Goal: Transaction & Acquisition: Purchase product/service

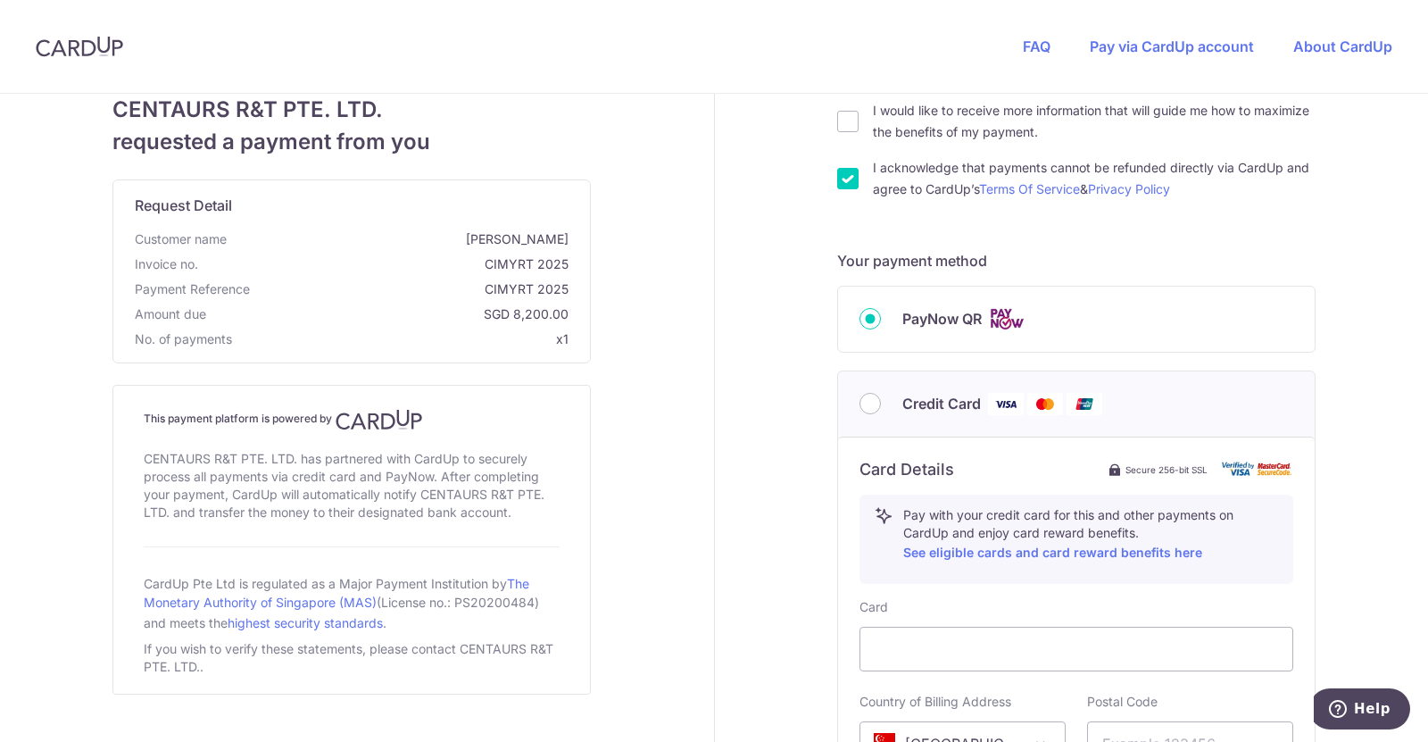
click at [872, 398] on div "Credit Card" at bounding box center [1076, 404] width 434 height 22
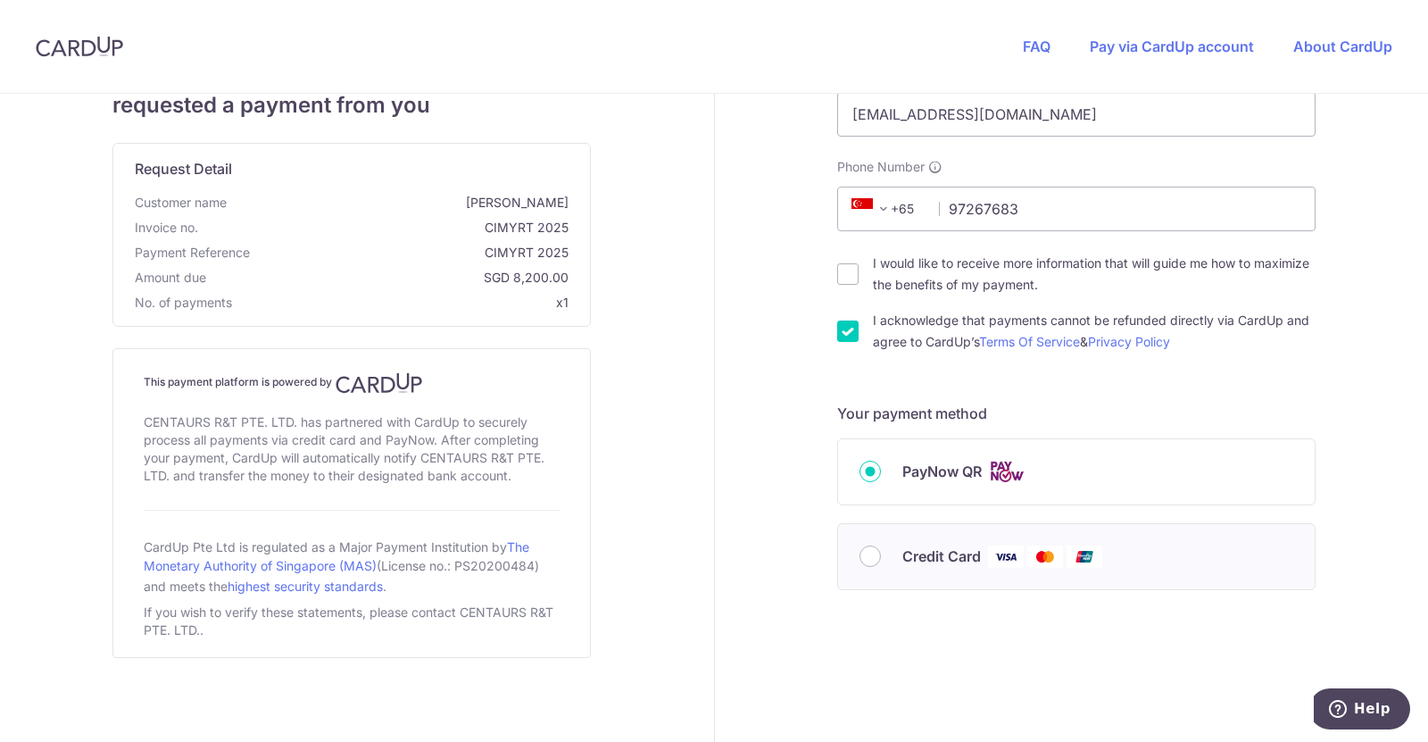
scroll to position [181, 0]
click at [871, 557] on input "Credit Card" at bounding box center [869, 556] width 21 height 21
radio input "true"
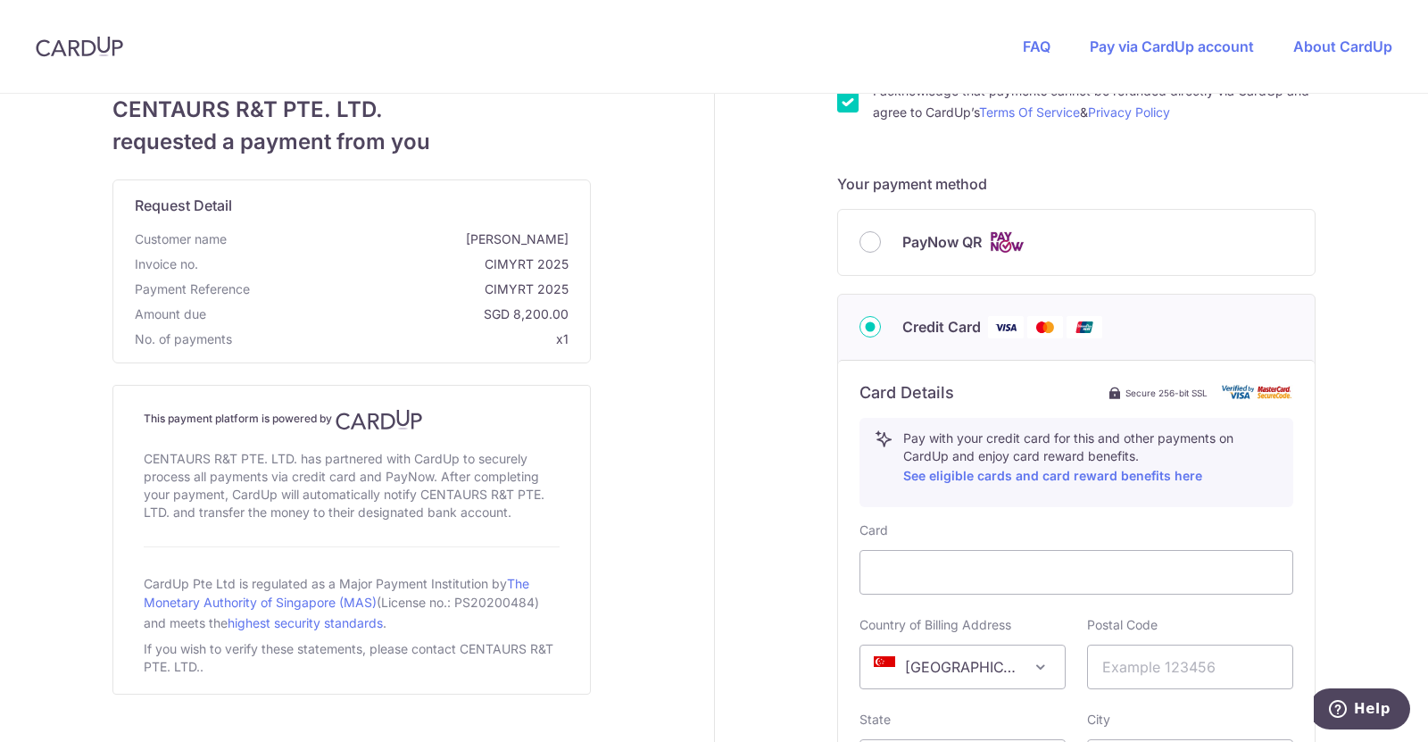
scroll to position [669, 0]
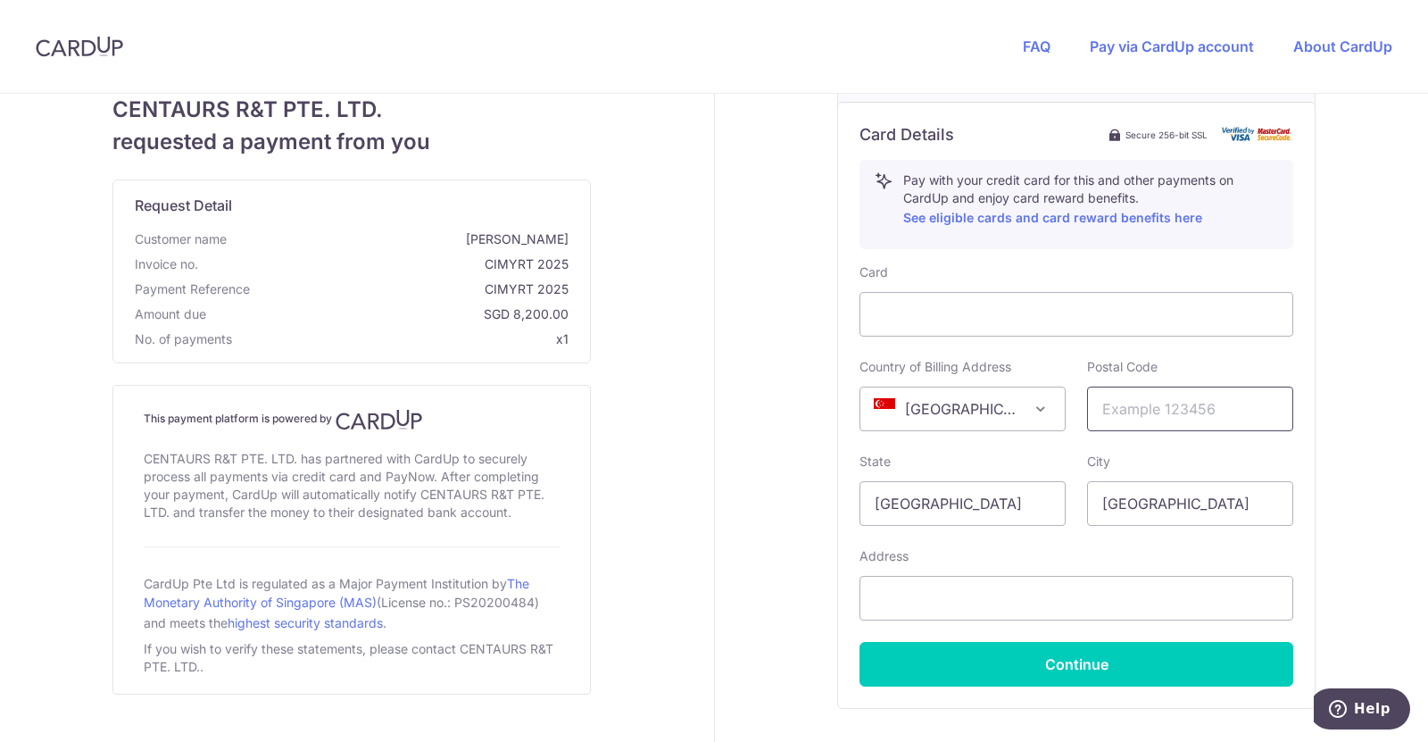
click at [1177, 418] on input "text" at bounding box center [1190, 408] width 206 height 45
type input "486364"
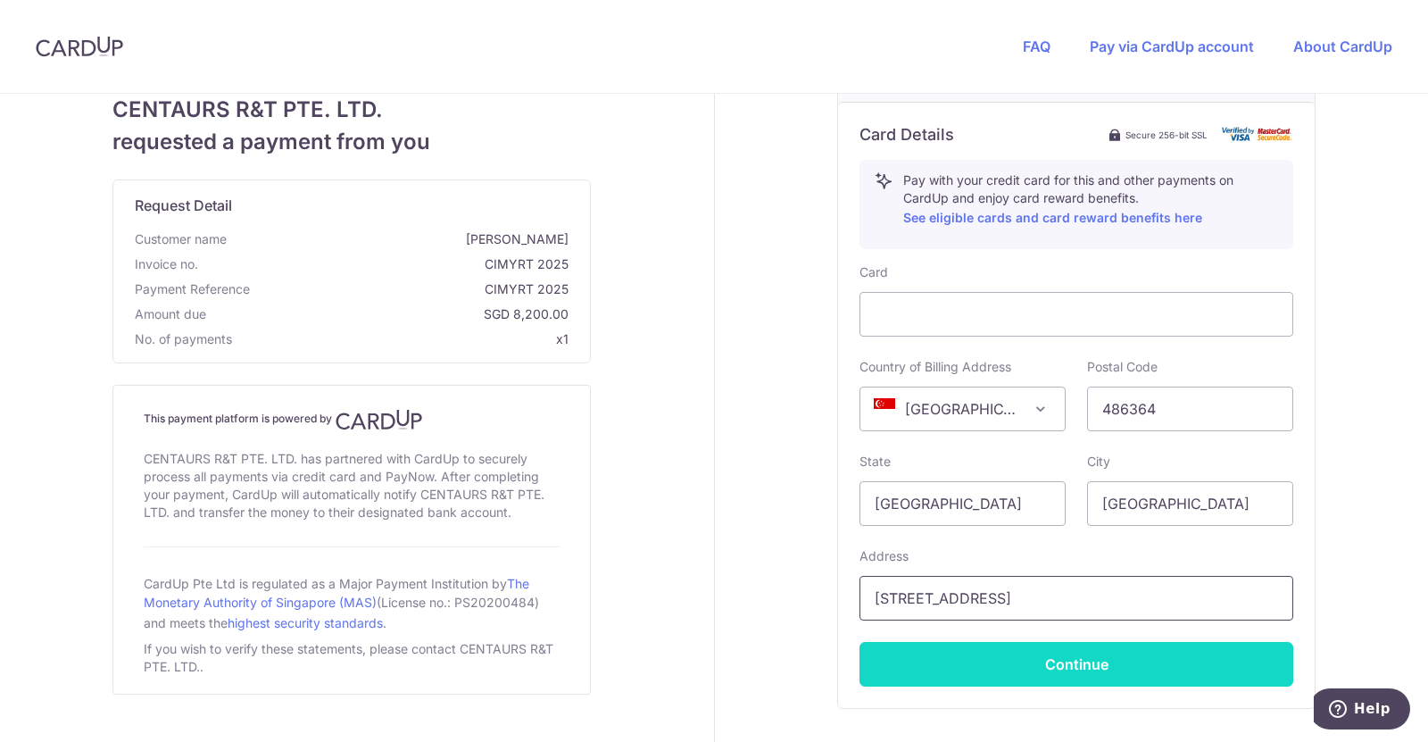
type input "[STREET_ADDRESS]"
click at [1066, 662] on button "Continue" at bounding box center [1076, 664] width 434 height 45
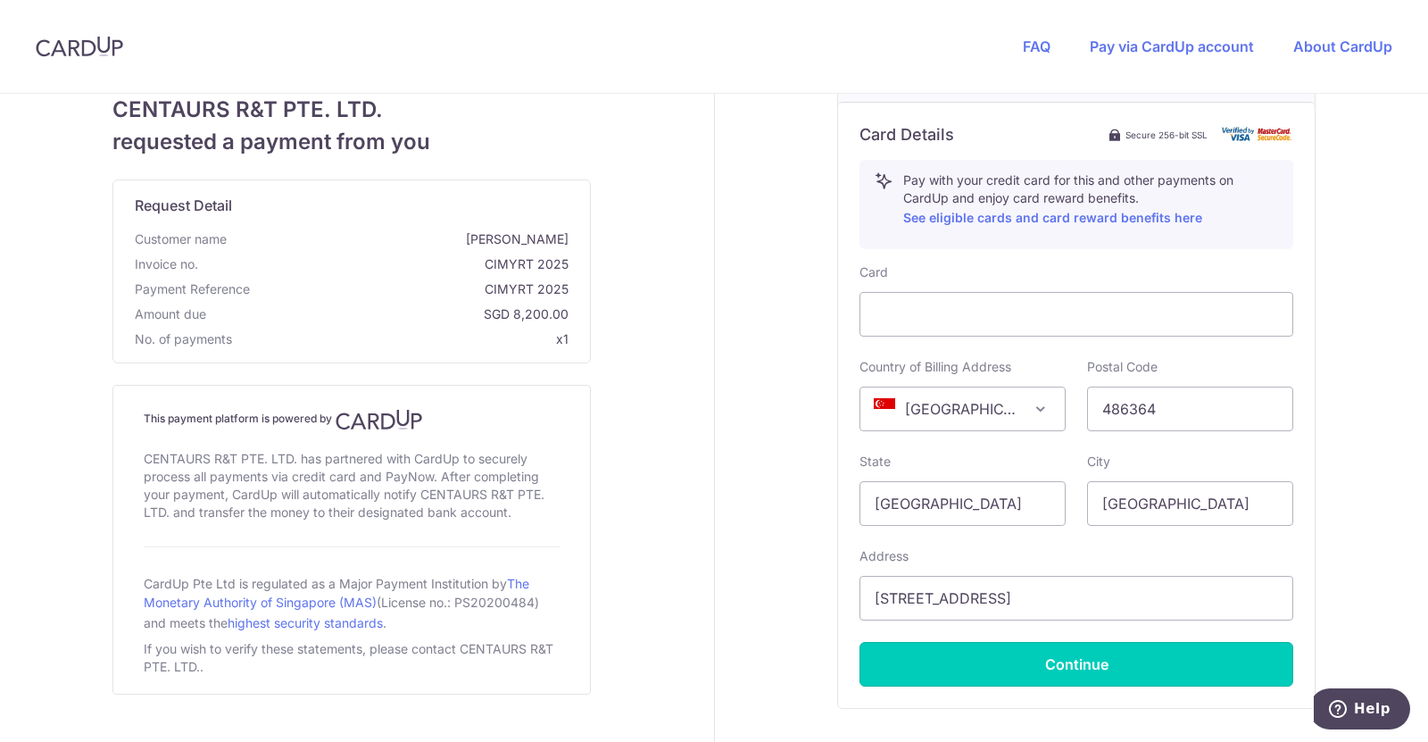
type input "**** 6703"
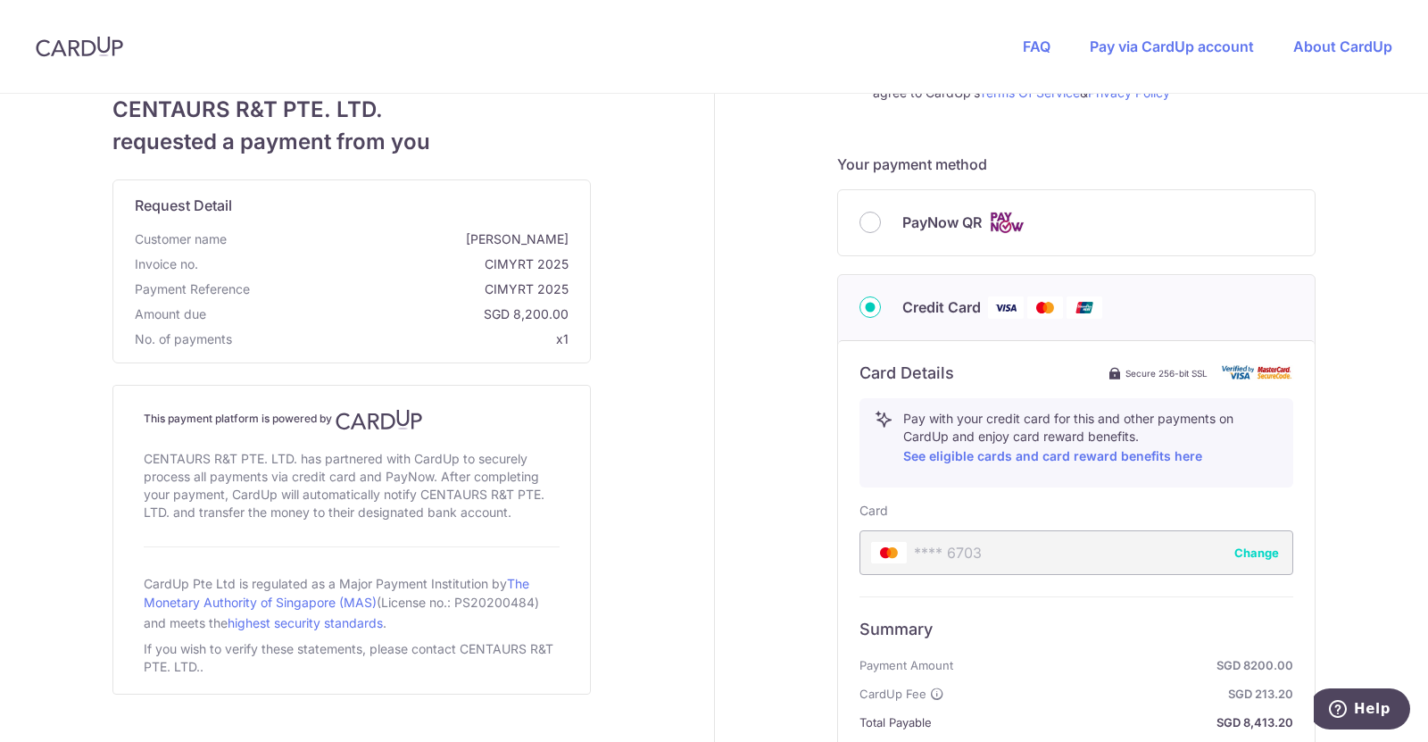
scroll to position [327, 0]
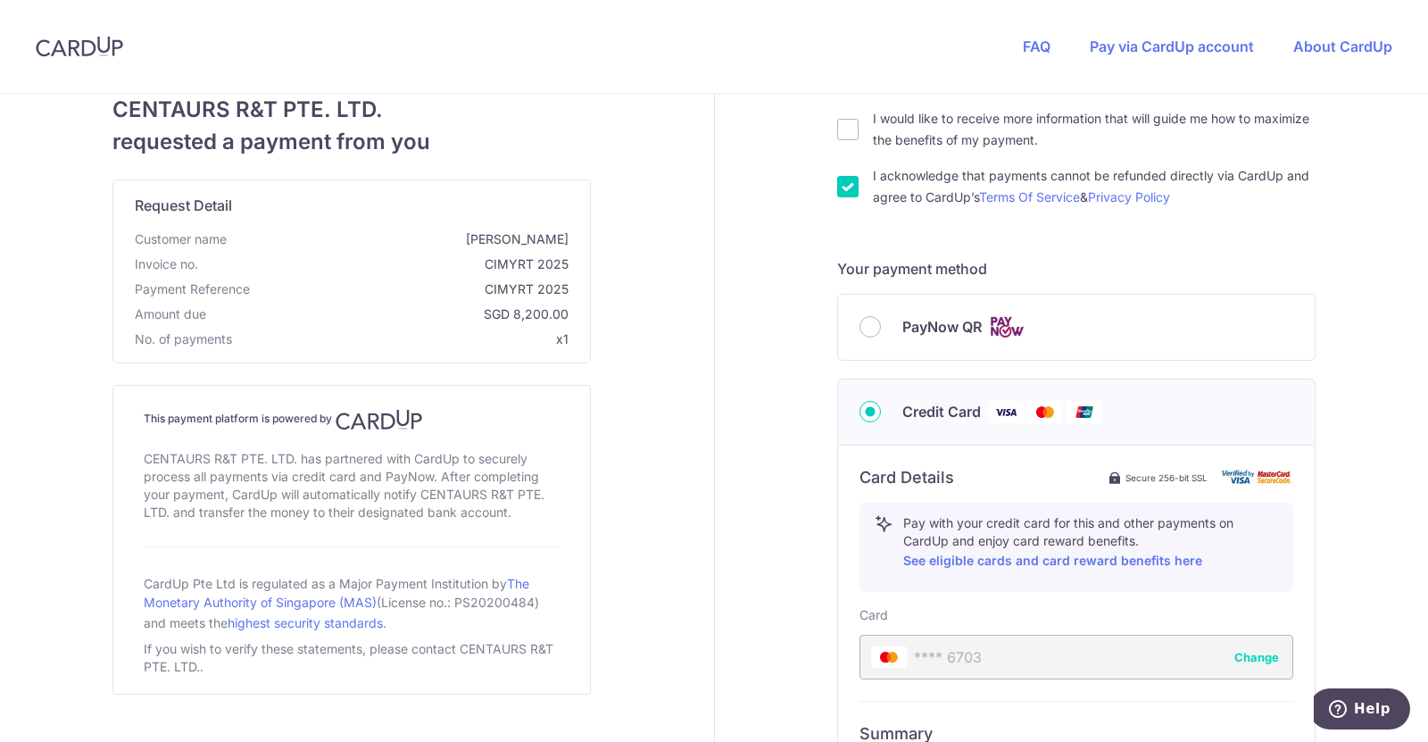
click at [878, 326] on div "PayNow QR" at bounding box center [1076, 327] width 434 height 22
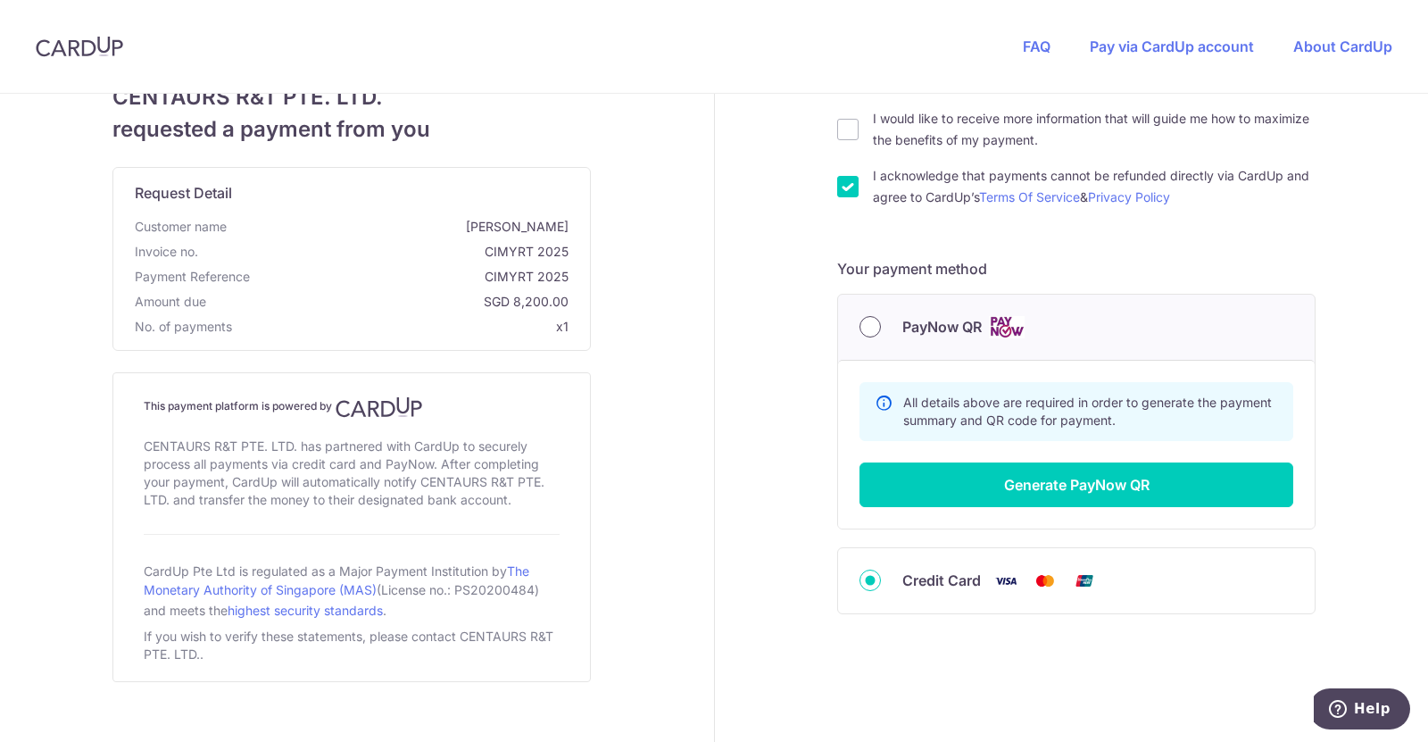
click at [869, 329] on input "PayNow QR" at bounding box center [869, 326] width 21 height 21
radio input "true"
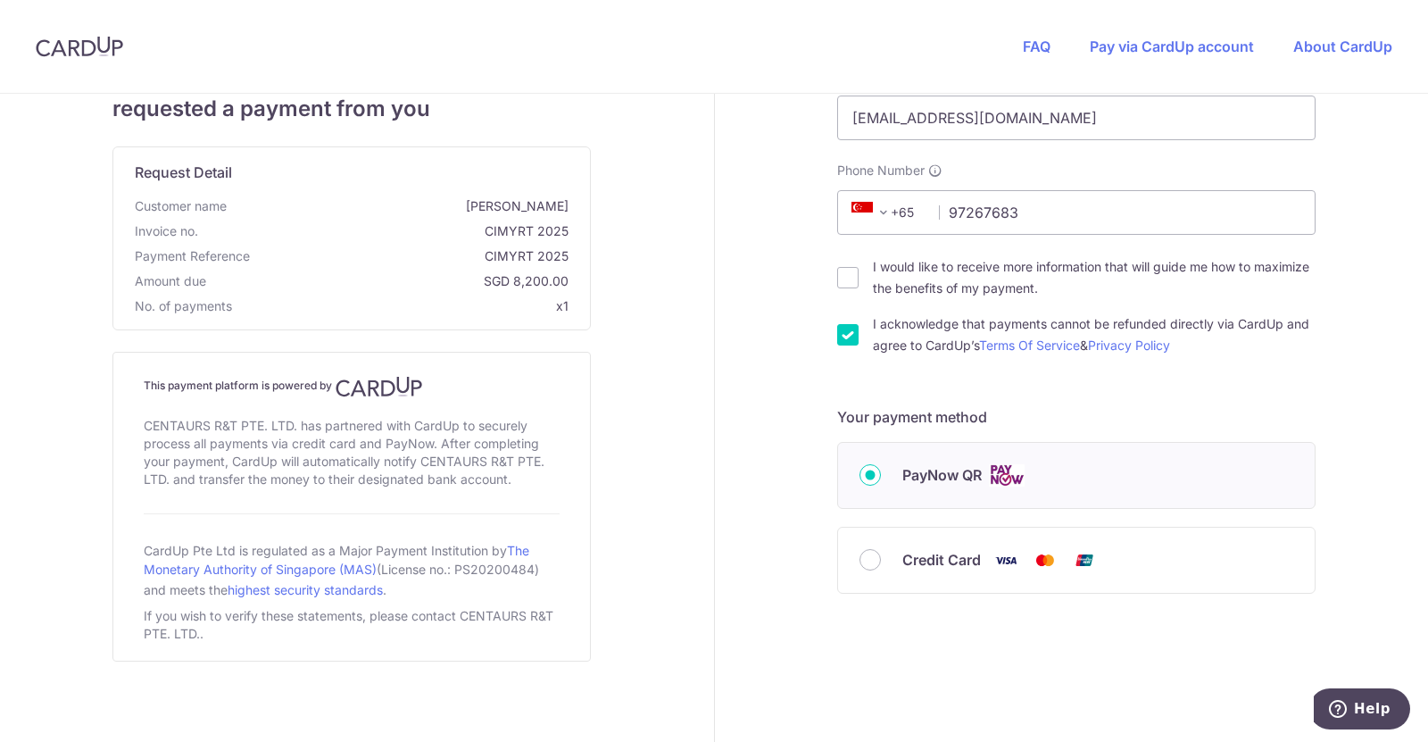
scroll to position [181, 0]
click at [859, 475] on input "PayNow QR" at bounding box center [869, 471] width 21 height 21
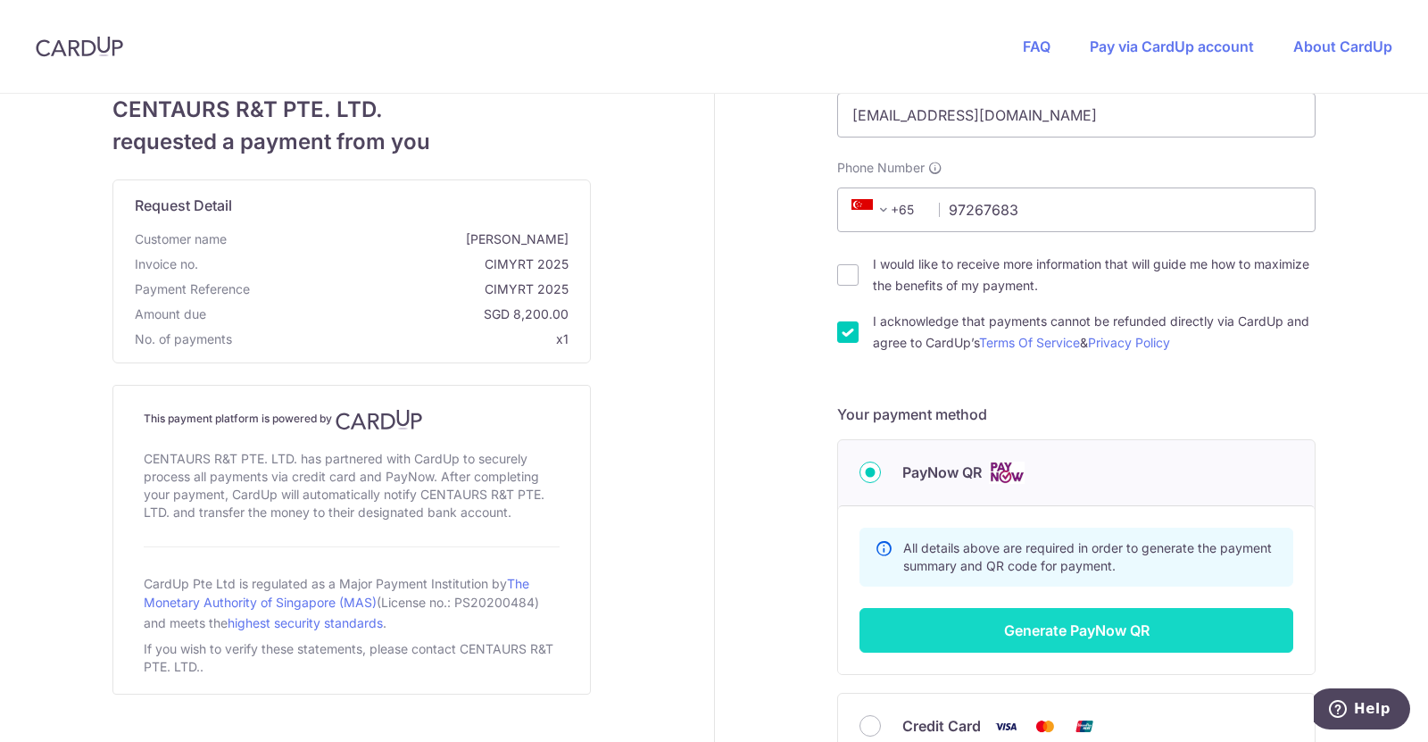
click at [1025, 617] on button "Generate PayNow QR" at bounding box center [1076, 630] width 434 height 45
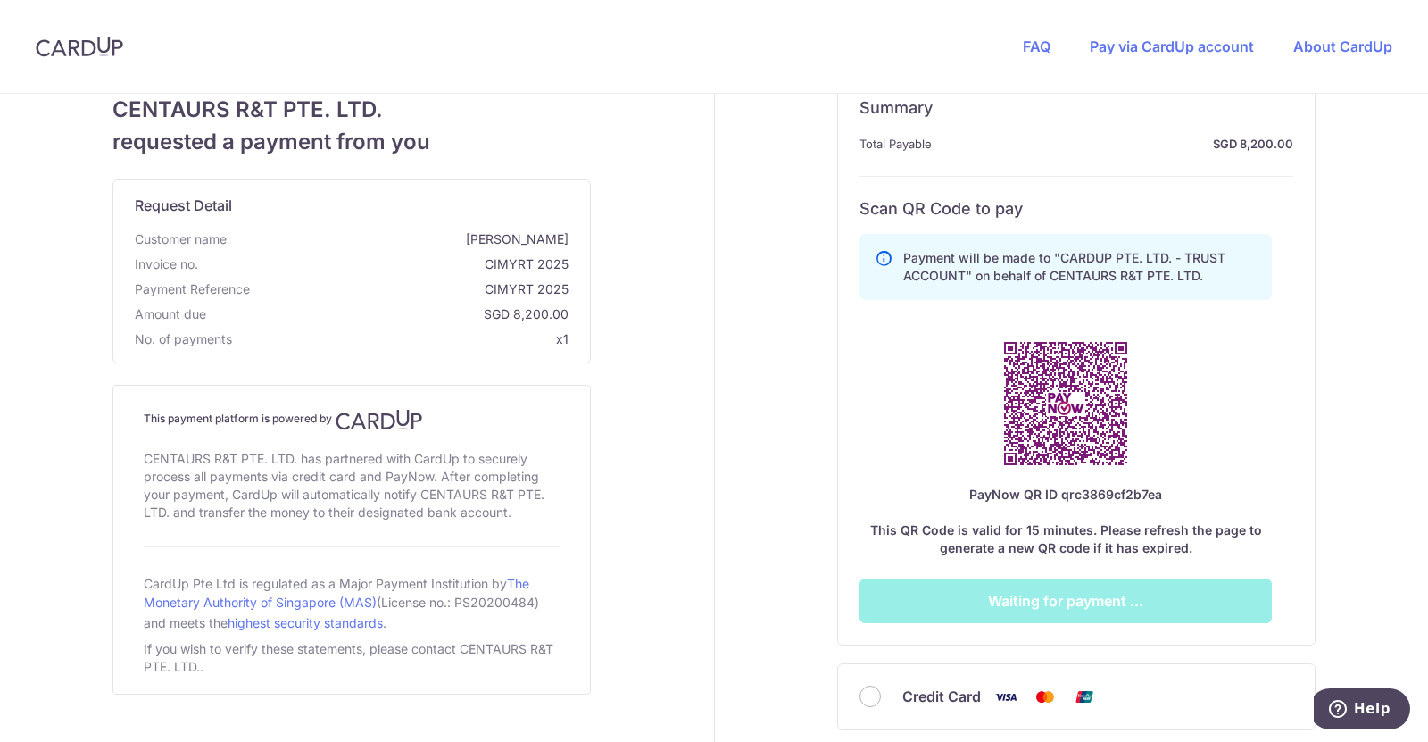
scroll to position [627, 0]
